Goal: Find specific page/section: Find specific page/section

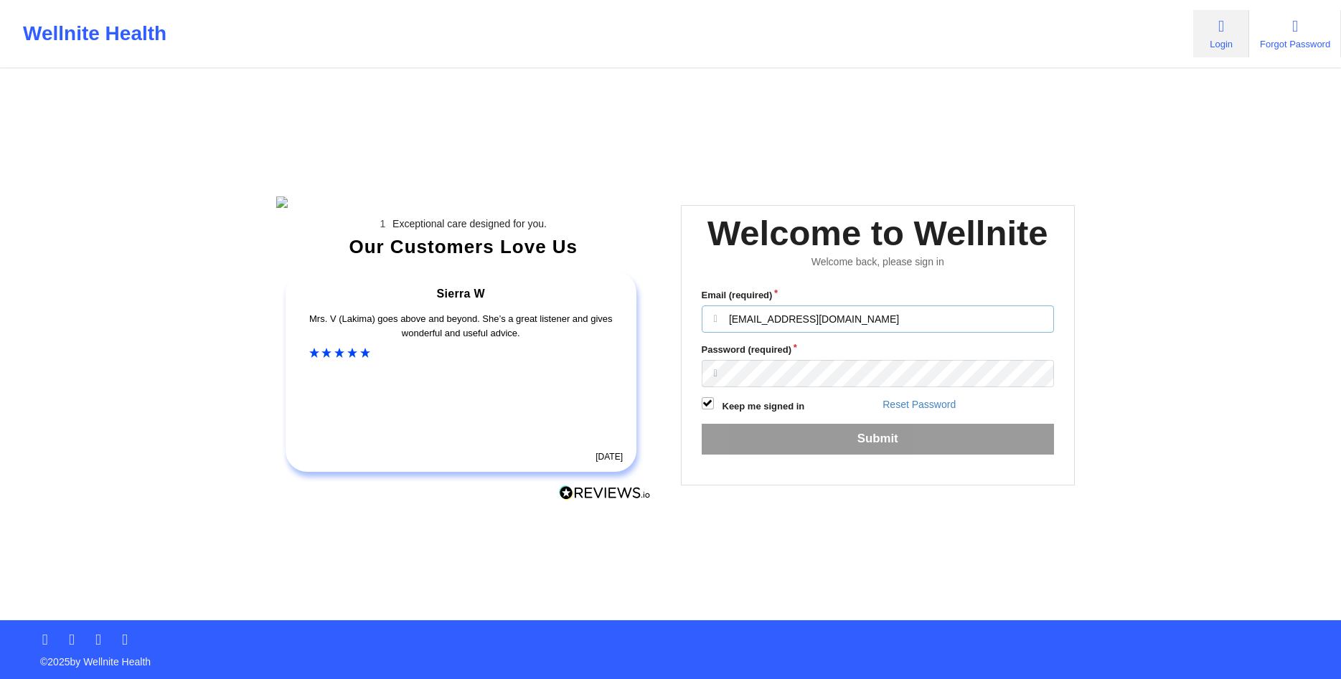
type input "olatestadmin@wellnite.com"
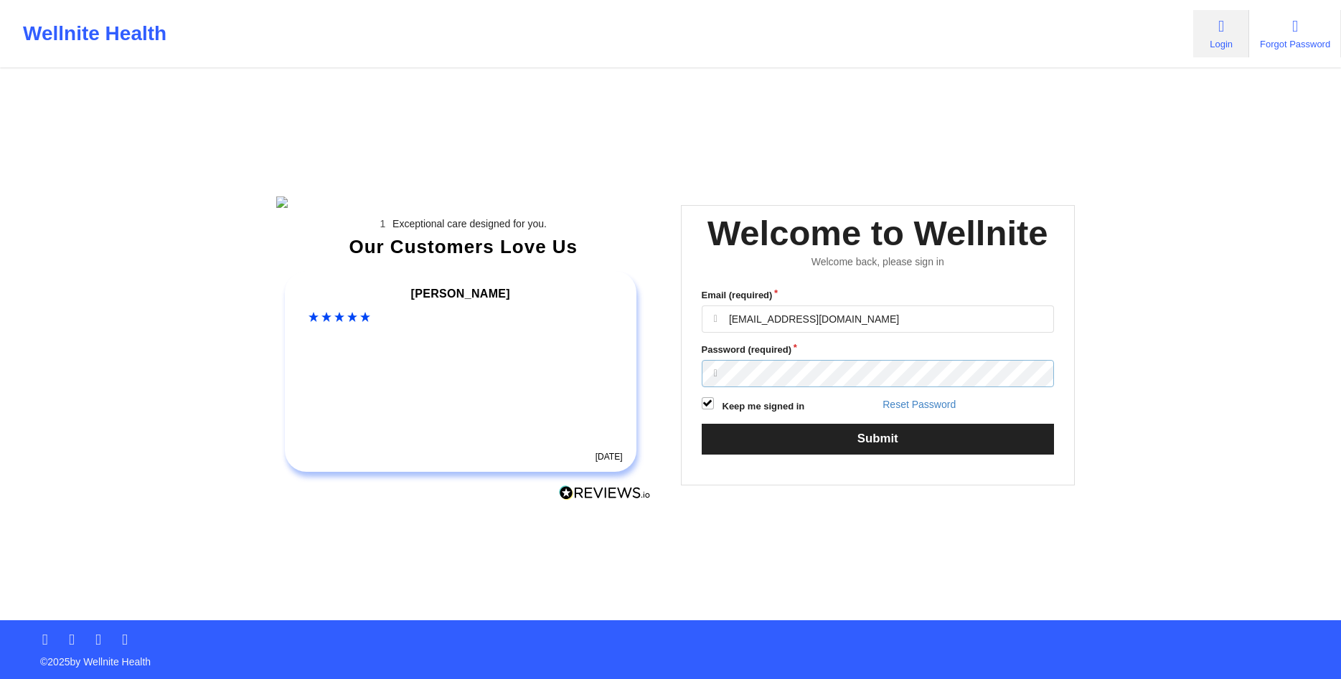
click at [701, 424] on button "Submit" at bounding box center [877, 439] width 353 height 31
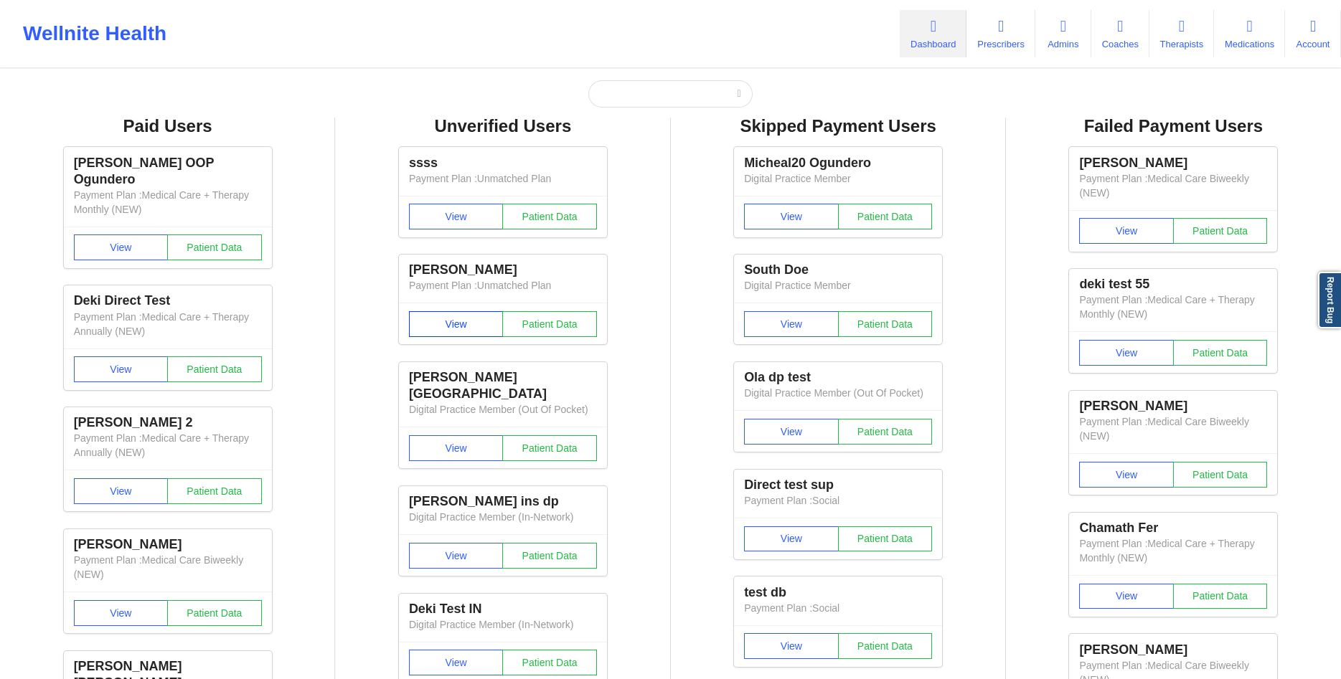
click at [462, 321] on button "View" at bounding box center [456, 324] width 95 height 26
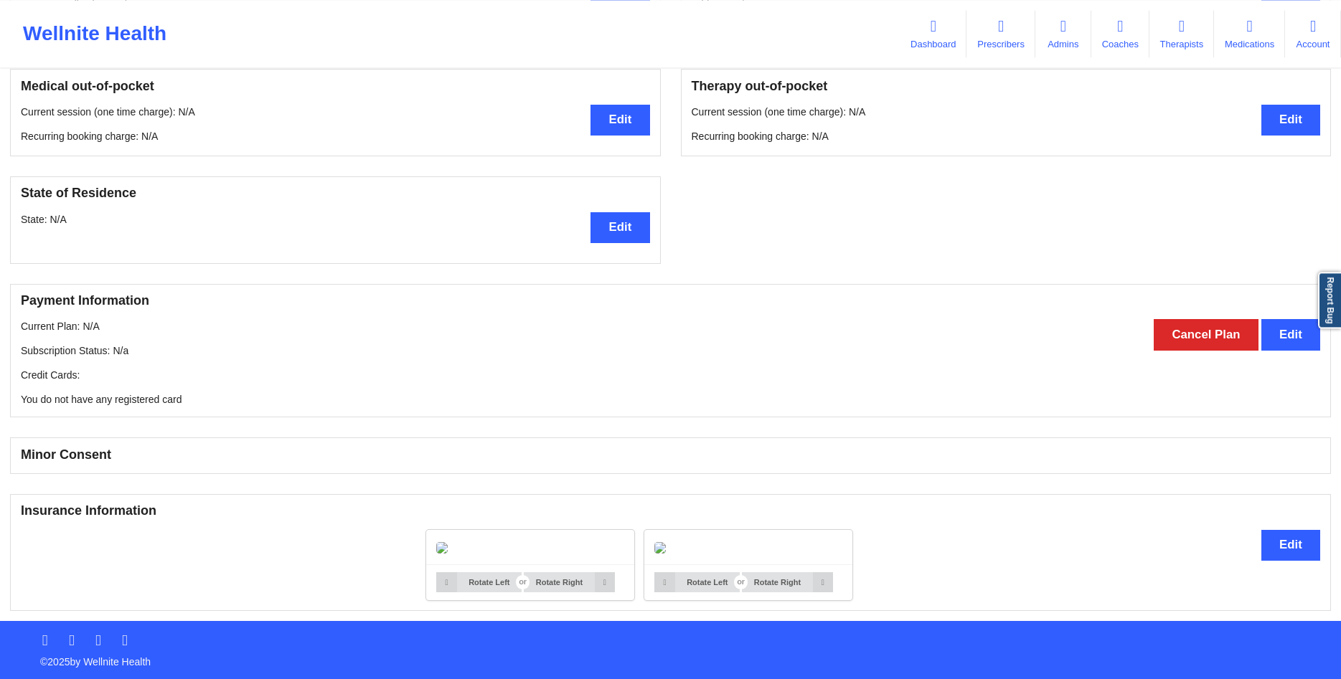
scroll to position [615, 0]
click at [1272, 530] on button "Edit" at bounding box center [1290, 545] width 59 height 31
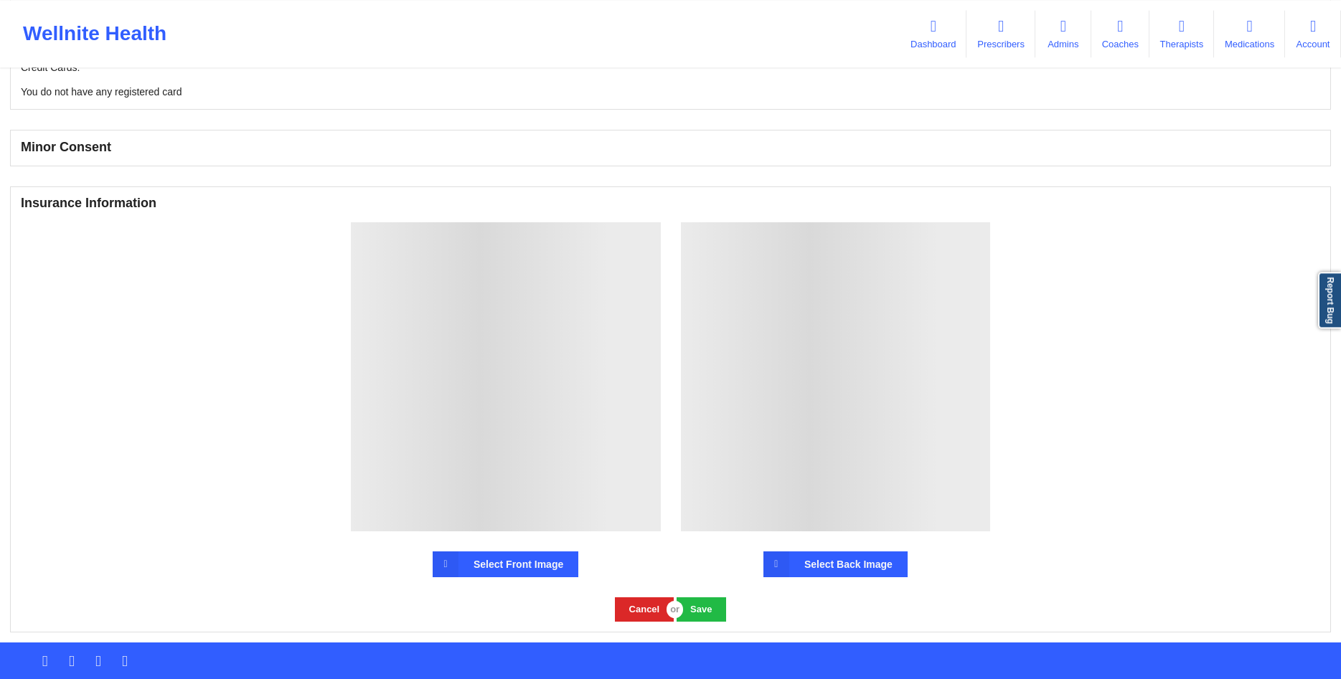
scroll to position [770, 0]
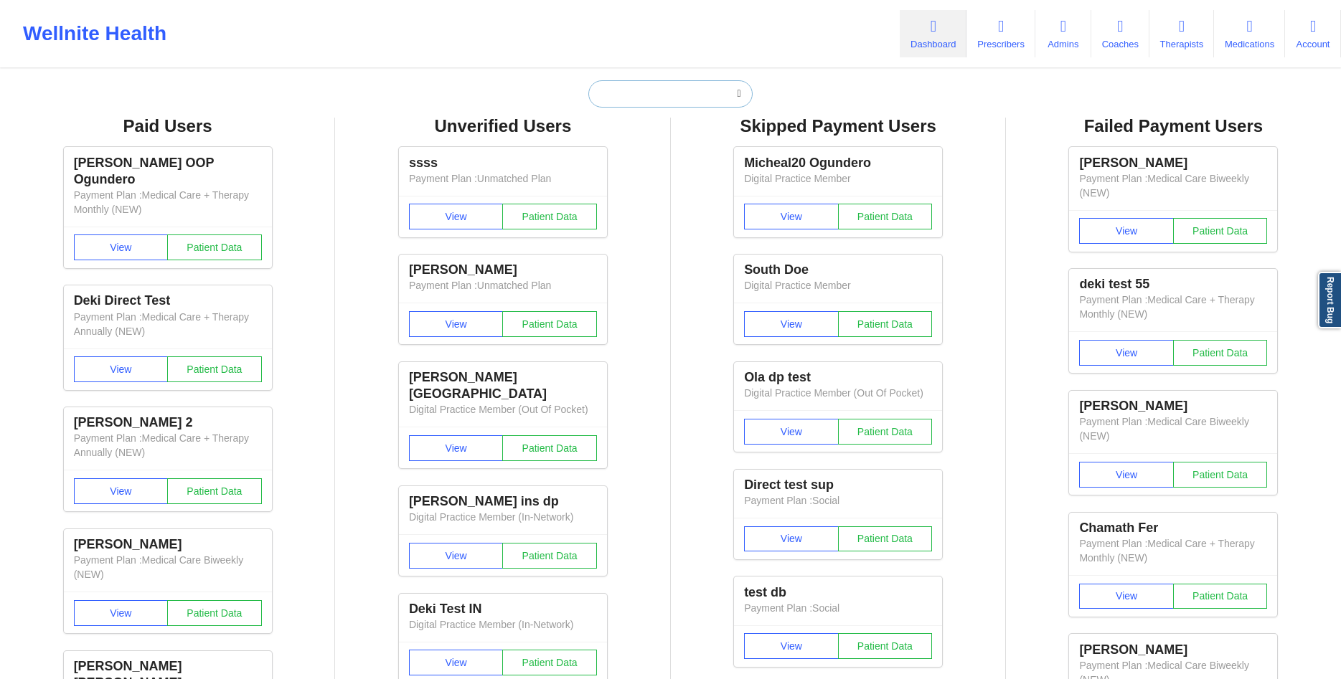
click at [741, 100] on input "text" at bounding box center [670, 93] width 164 height 27
click at [710, 89] on input "text" at bounding box center [670, 93] width 164 height 27
click at [683, 100] on input "text" at bounding box center [670, 93] width 164 height 27
click at [745, 95] on input "text" at bounding box center [670, 93] width 164 height 27
click at [720, 95] on input "text" at bounding box center [670, 93] width 164 height 27
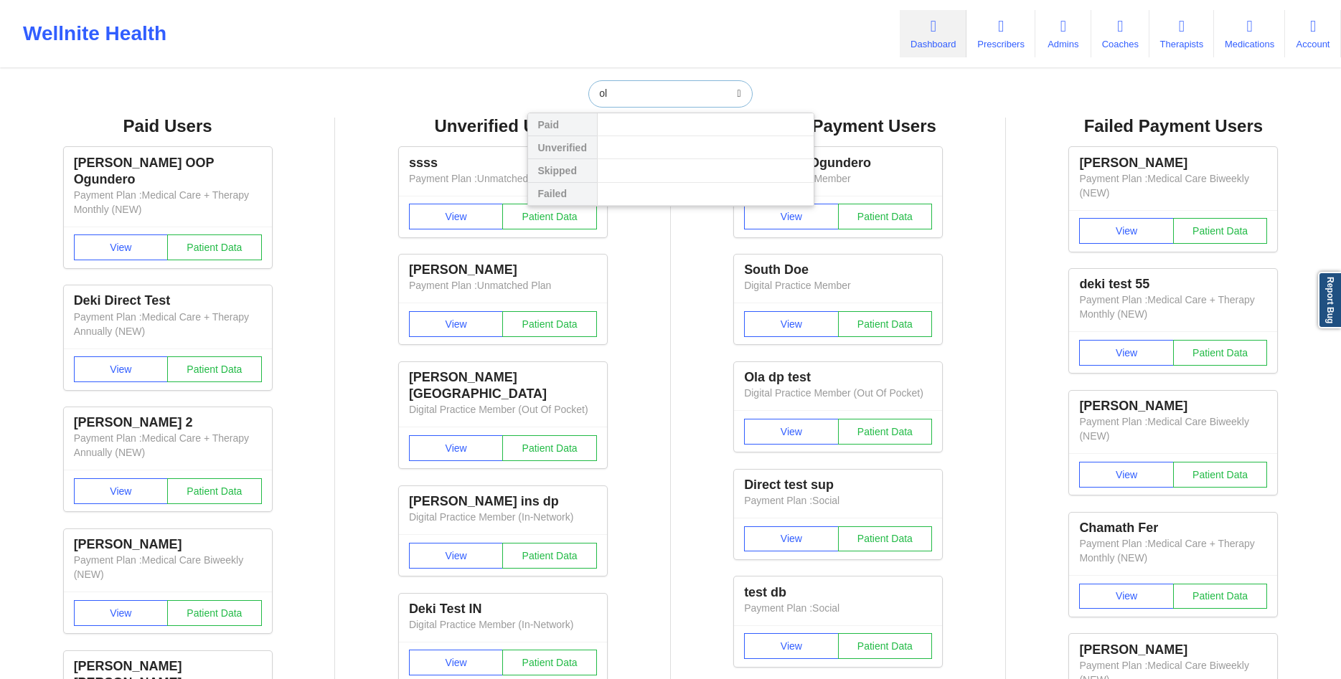
type input "ola"
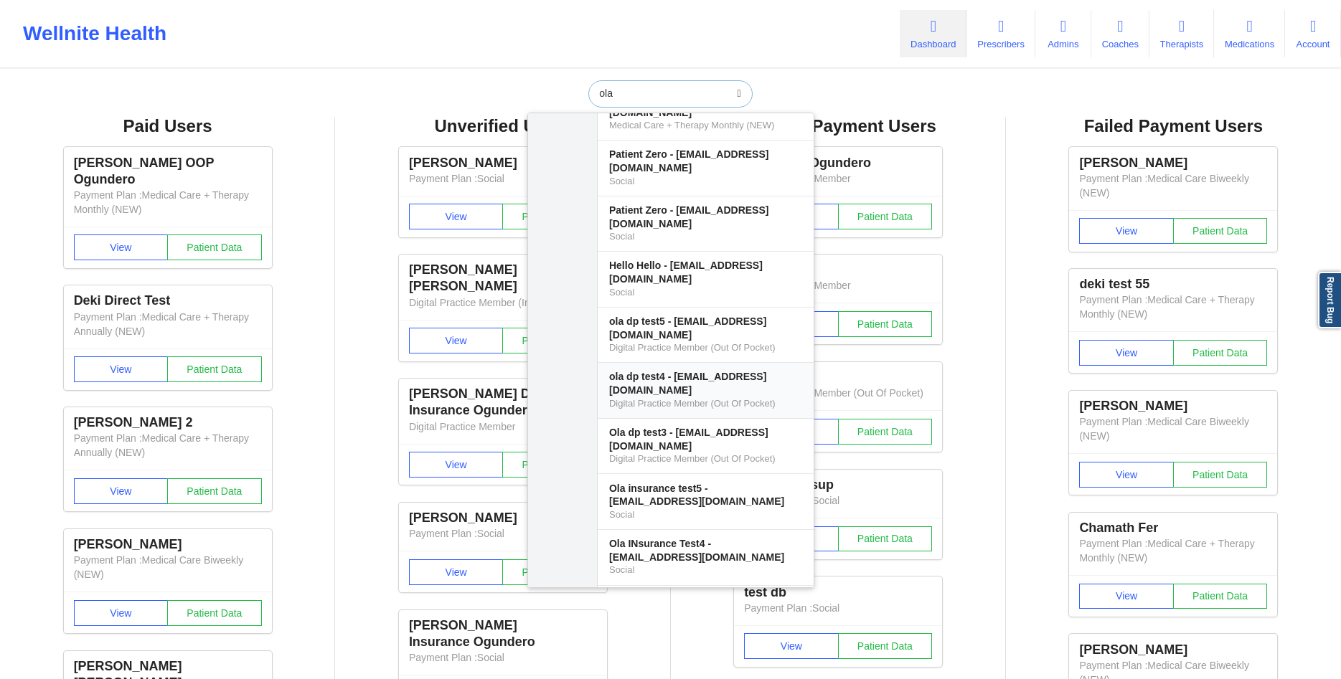
scroll to position [1102, 0]
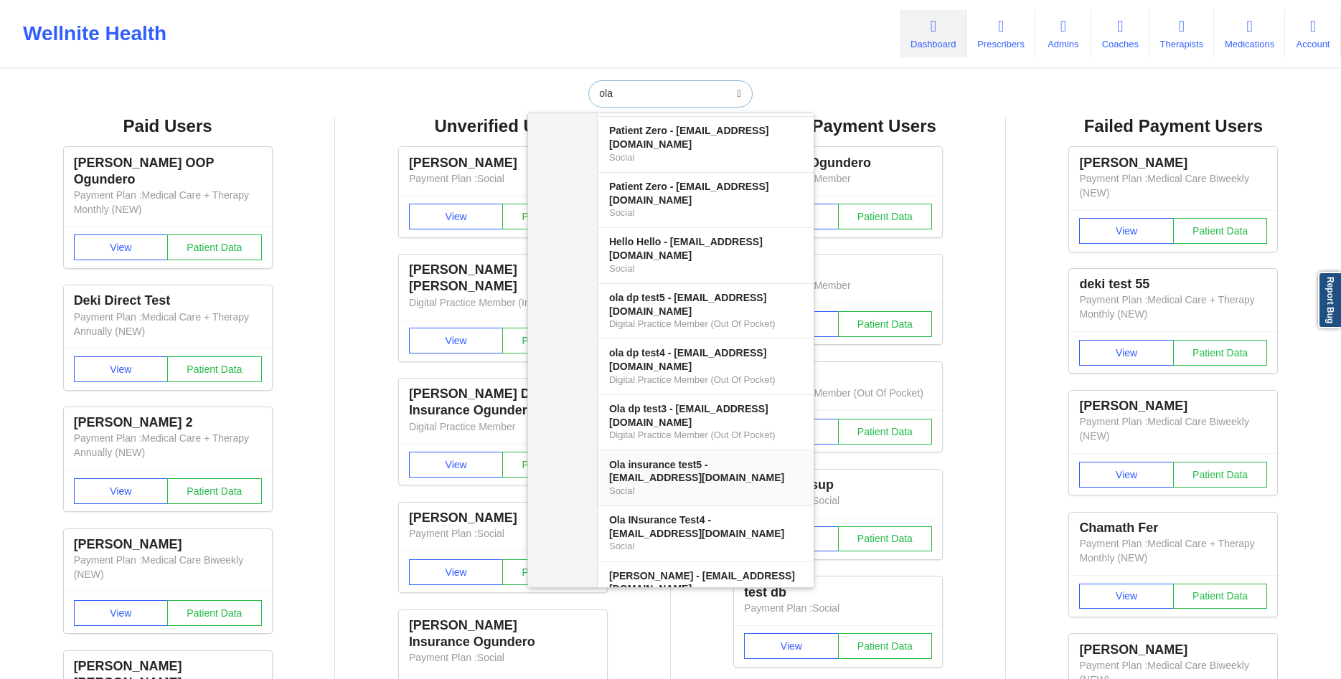
click at [672, 458] on div "Ola insurance test5 - [EMAIL_ADDRESS][DOMAIN_NAME]" at bounding box center [705, 471] width 193 height 27
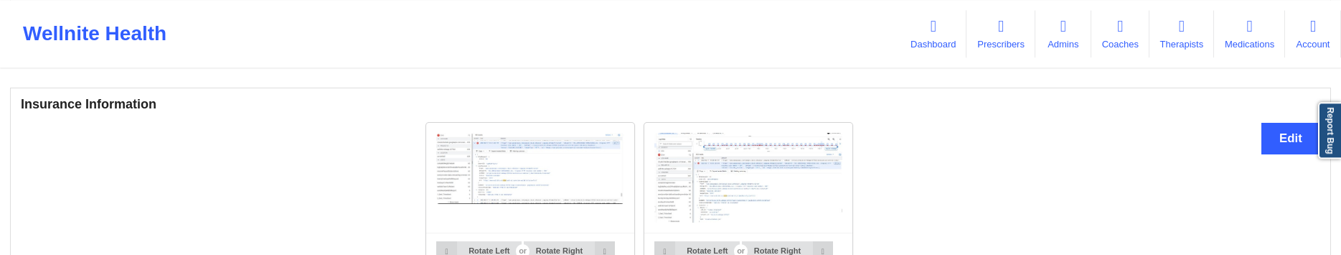
scroll to position [1076, 0]
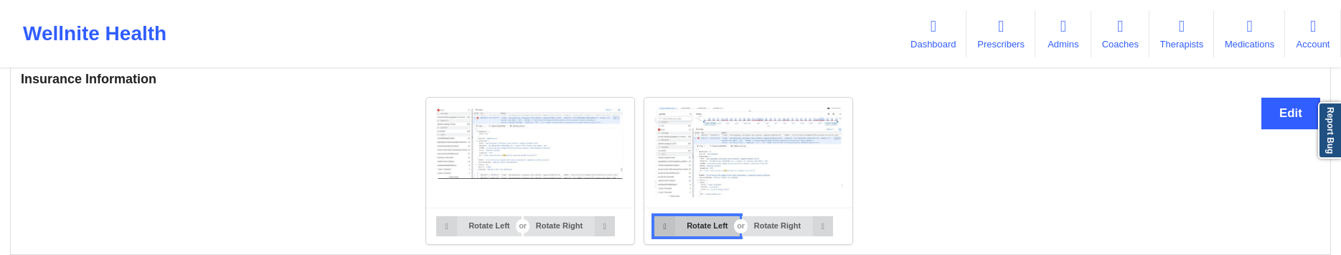
click at [712, 224] on button "Rotate Left" at bounding box center [696, 226] width 85 height 20
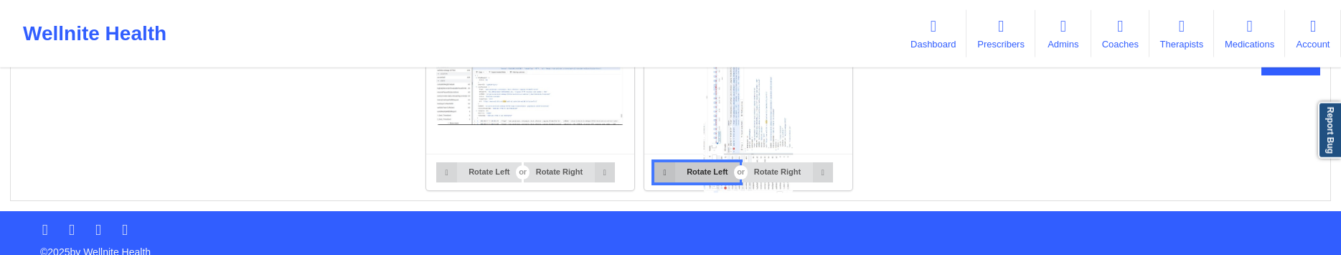
scroll to position [1149, 0]
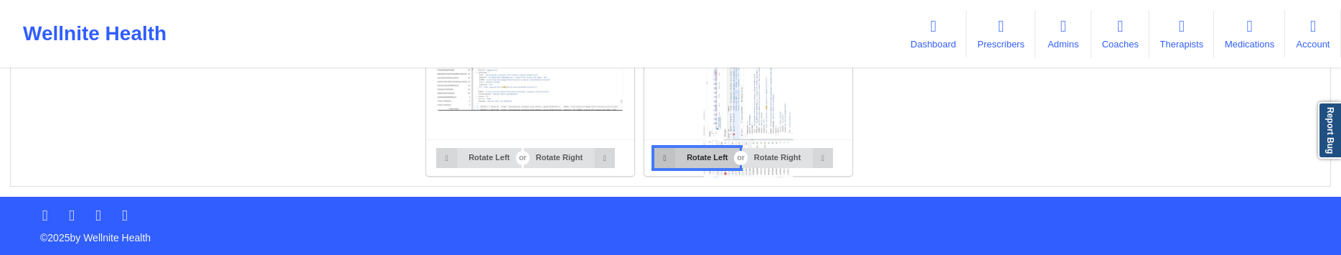
click at [679, 159] on button "Rotate Left" at bounding box center [696, 158] width 85 height 20
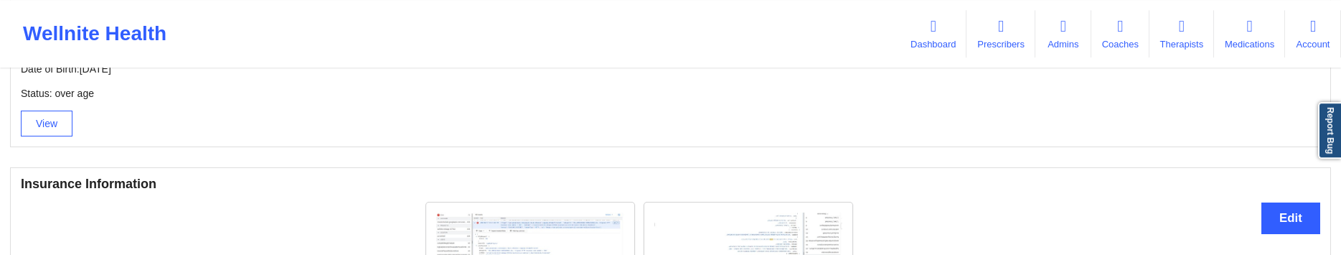
scroll to position [1003, 0]
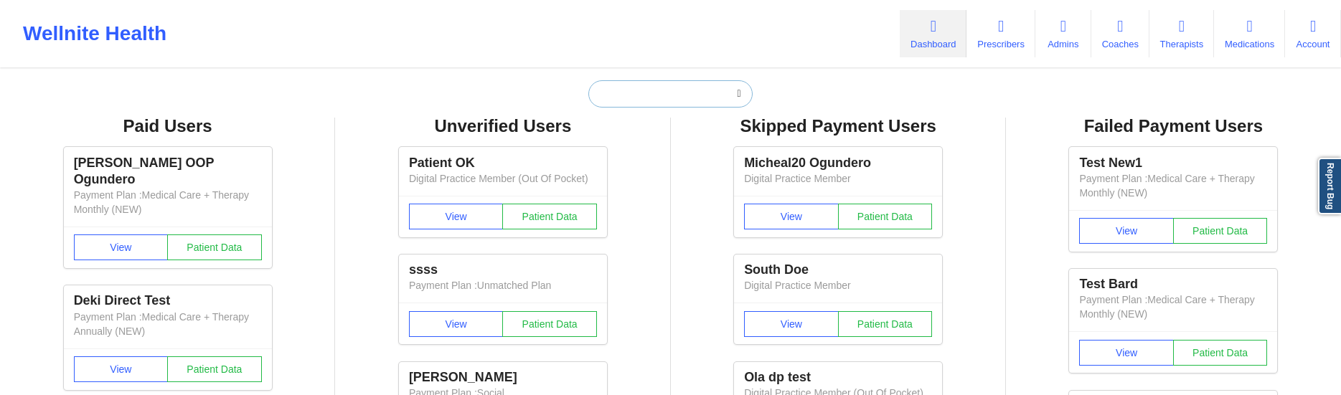
click at [661, 93] on input "text" at bounding box center [670, 93] width 164 height 27
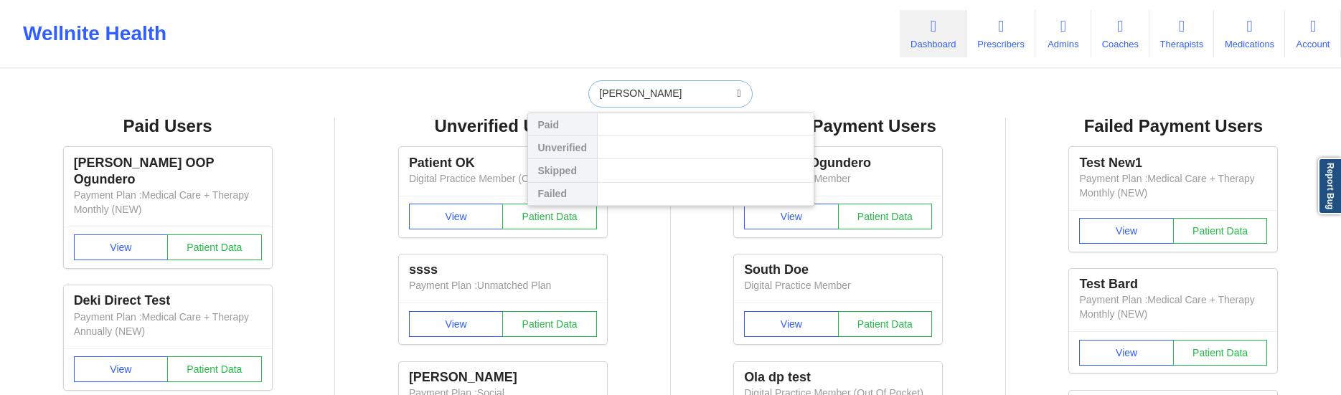
type input "ola insurance"
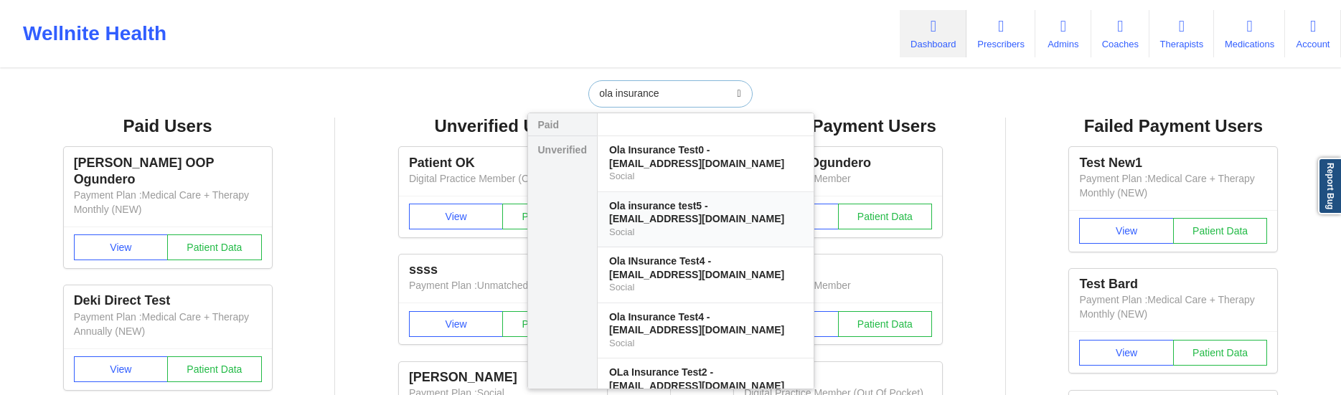
click at [642, 214] on div "Ola insurance test5 - [EMAIL_ADDRESS][DOMAIN_NAME]" at bounding box center [705, 212] width 193 height 27
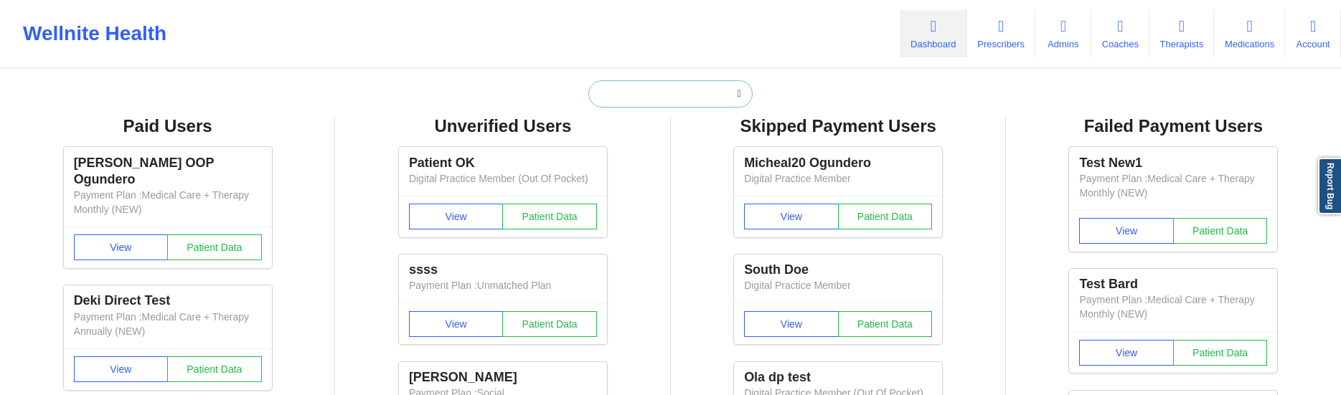
click at [638, 93] on input "text" at bounding box center [670, 93] width 164 height 27
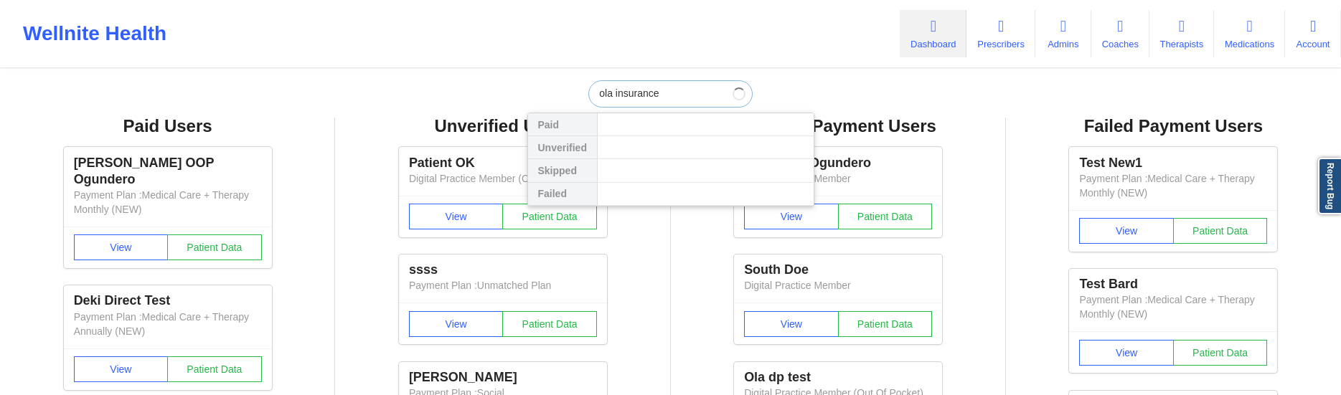
type input "ola insurance"
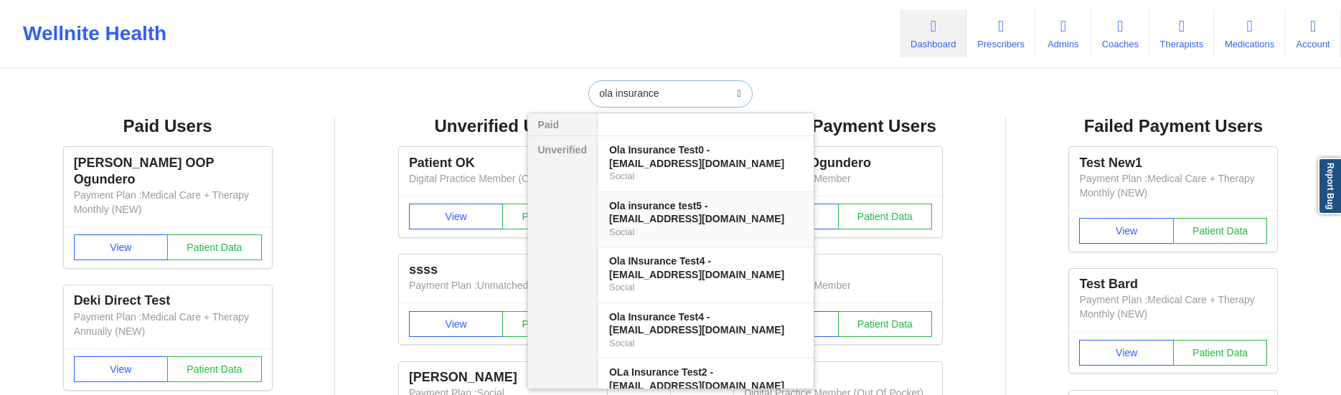
click at [659, 212] on div "Ola insurance test5 - [EMAIL_ADDRESS][DOMAIN_NAME]" at bounding box center [705, 212] width 193 height 27
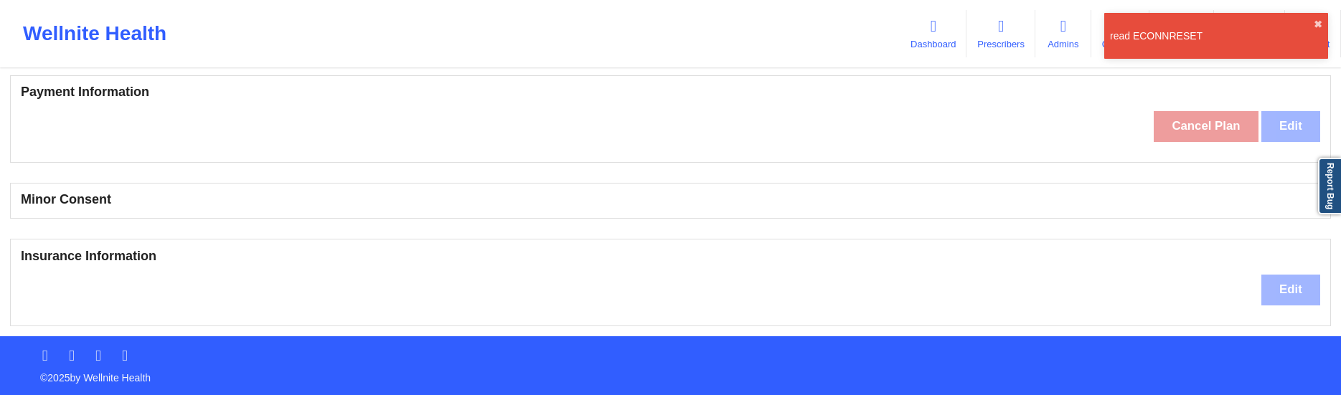
scroll to position [529, 0]
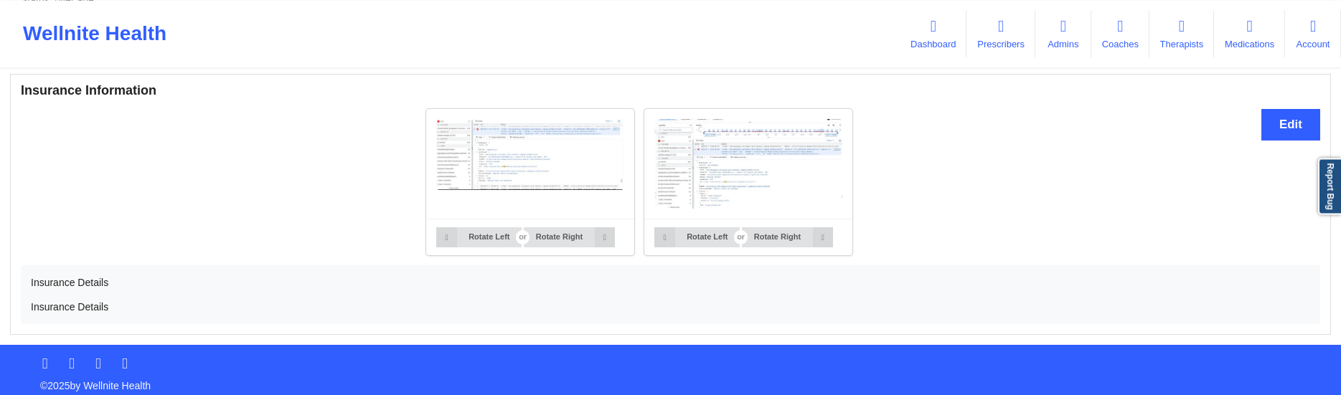
scroll to position [1077, 0]
